Goal: Information Seeking & Learning: Learn about a topic

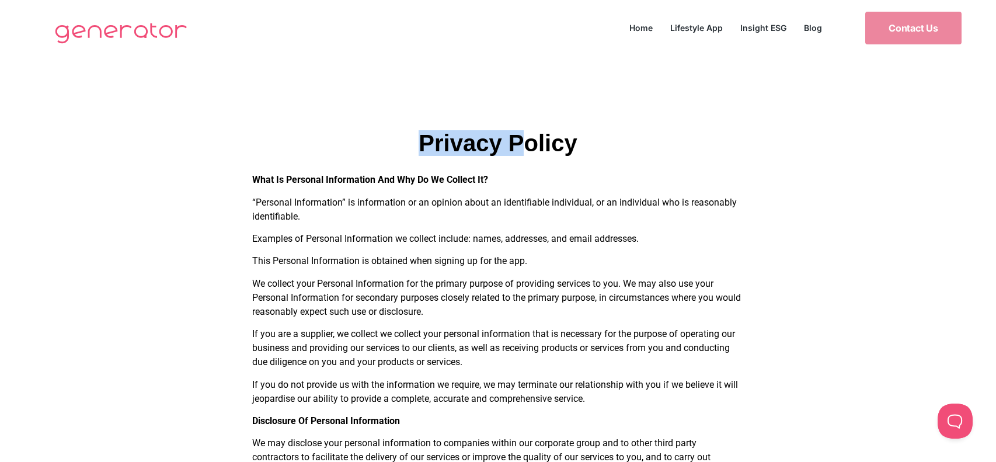
drag, startPoint x: 521, startPoint y: 131, endPoint x: 398, endPoint y: 140, distance: 123.5
click at [398, 140] on h1 "Privacy Policy" at bounding box center [498, 142] width 492 height 23
click at [116, 26] on img at bounding box center [121, 32] width 144 height 47
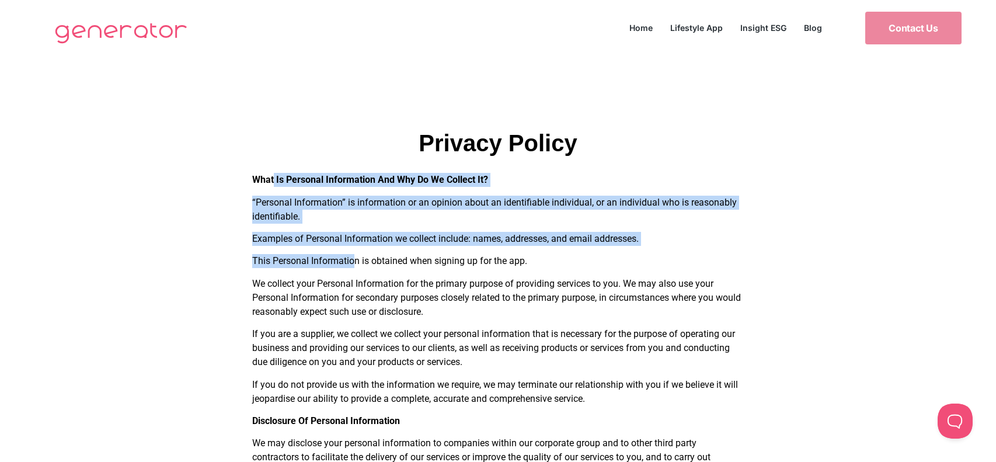
drag, startPoint x: 269, startPoint y: 169, endPoint x: 327, endPoint y: 217, distance: 74.7
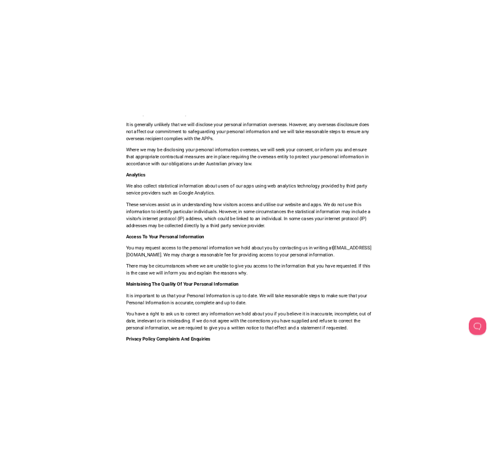
scroll to position [971, 0]
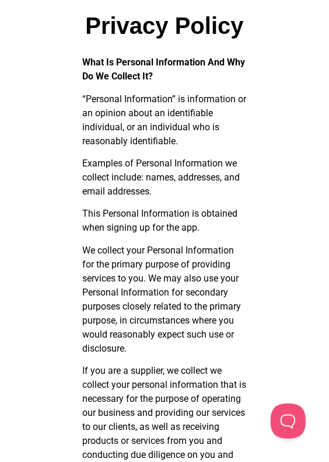
scroll to position [89, 0]
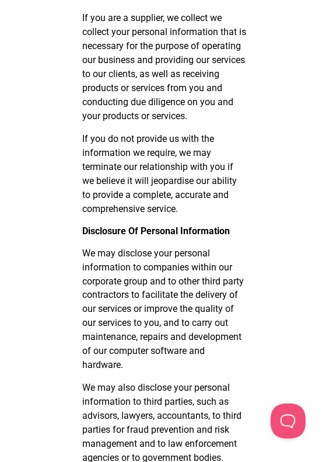
scroll to position [443, 0]
